Goal: Task Accomplishment & Management: Complete application form

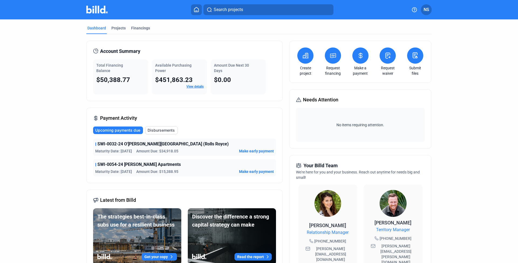
click at [386, 58] on icon at bounding box center [387, 55] width 7 height 6
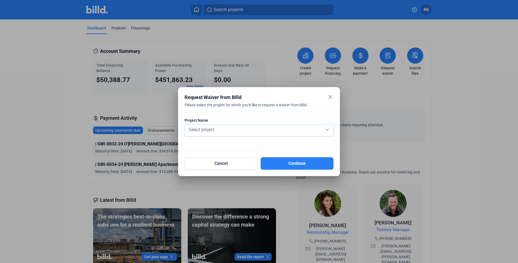
click at [253, 133] on div "Select project" at bounding box center [258, 130] width 143 height 12
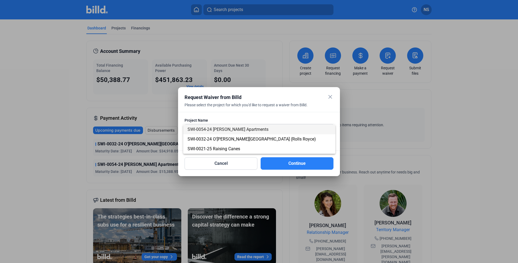
click at [253, 131] on span "SWI-0054-24 [PERSON_NAME] Apartments" at bounding box center [227, 129] width 81 height 5
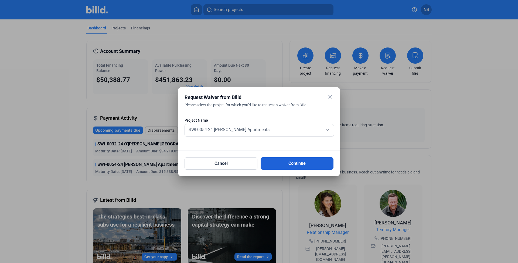
click at [272, 160] on button "Continue" at bounding box center [297, 163] width 73 height 12
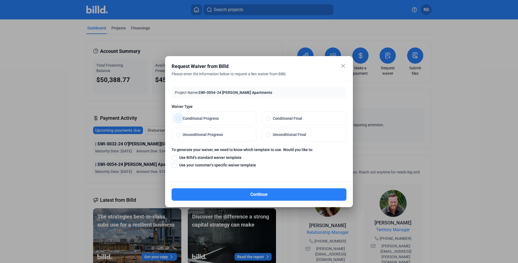
click at [218, 121] on label "Conditional Progress" at bounding box center [214, 118] width 84 height 13
click at [180, 121] on input "Conditional Progress" at bounding box center [178, 118] width 4 height 5
radio input "true"
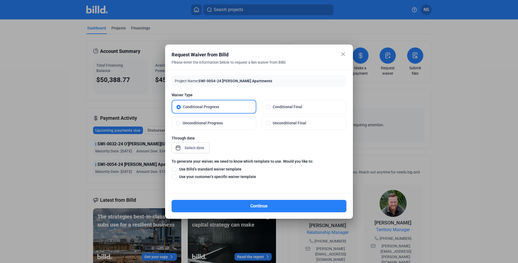
click at [197, 150] on div "close Request Waiver from Billd Please enter the information below to request a…" at bounding box center [259, 131] width 518 height 263
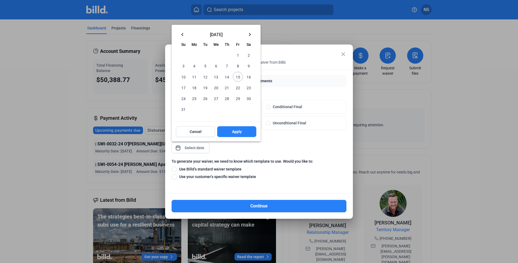
click at [179, 35] on mat-icon "keyboard_arrow_left" at bounding box center [182, 34] width 6 height 6
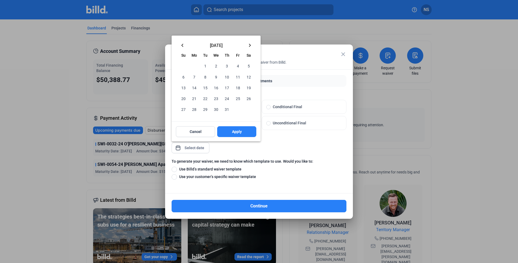
click at [183, 47] on mat-icon "keyboard_arrow_left" at bounding box center [182, 45] width 6 height 6
click at [195, 109] on span "30" at bounding box center [194, 109] width 10 height 10
click at [233, 133] on span "Apply" at bounding box center [237, 131] width 10 height 5
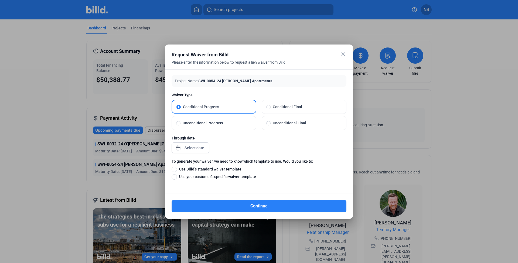
type input "[DATE]"
click at [193, 171] on span "Use Billd’s standard waiver template" at bounding box center [209, 168] width 64 height 5
click at [177, 171] on input "Use Billd’s standard waiver template" at bounding box center [174, 169] width 5 height 6
radio input "true"
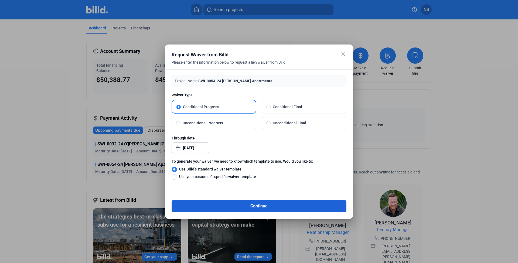
click at [206, 201] on button "Continue" at bounding box center [259, 206] width 175 height 12
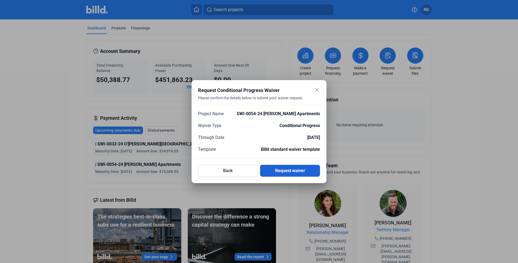
click at [278, 170] on button "Request waiver" at bounding box center [290, 171] width 60 height 12
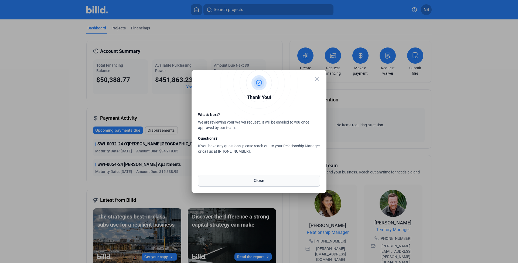
click at [273, 184] on button "Close" at bounding box center [259, 181] width 122 height 12
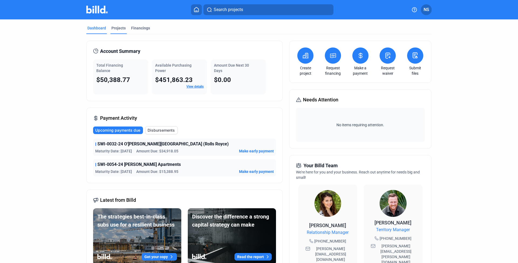
click at [123, 27] on div "Projects" at bounding box center [118, 27] width 14 height 5
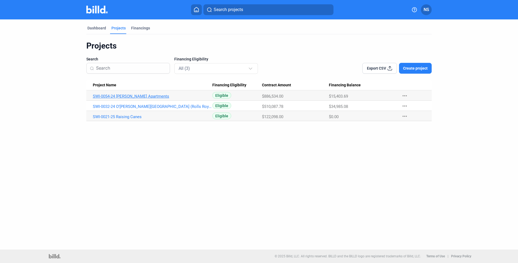
click at [130, 96] on link "SWI-0054-24 [PERSON_NAME] Apartments" at bounding box center [152, 96] width 119 height 5
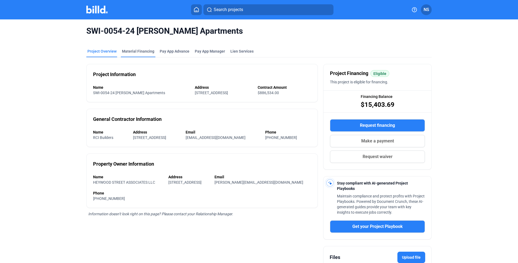
click at [146, 54] on div "Material Financing" at bounding box center [138, 51] width 32 height 5
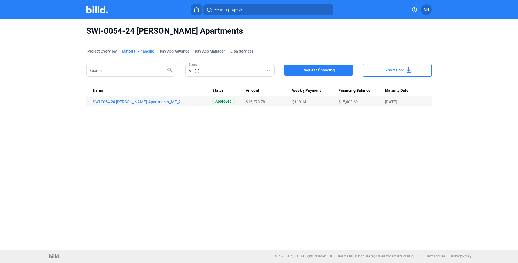
click at [146, 102] on link "SWI-0054-24 [PERSON_NAME] Apartments_MF_2" at bounding box center [152, 102] width 119 height 5
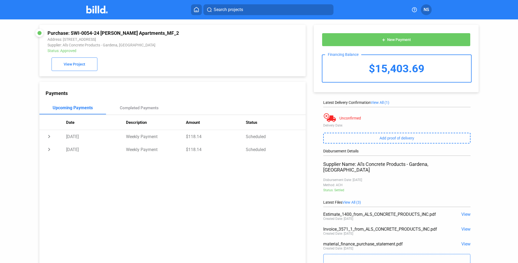
click at [145, 115] on th "Description" at bounding box center [156, 122] width 60 height 15
click at [145, 110] on div "Completed Payments" at bounding box center [139, 107] width 39 height 5
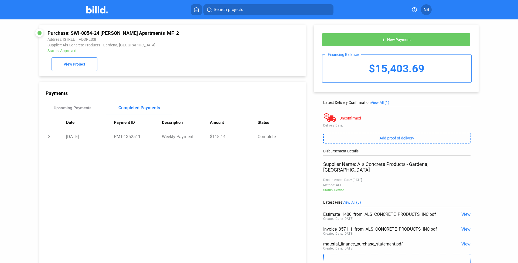
click at [76, 115] on div at bounding box center [172, 115] width 266 height 0
click at [75, 105] on div "Upcoming Payments" at bounding box center [73, 107] width 38 height 5
